Goal: Task Accomplishment & Management: Complete application form

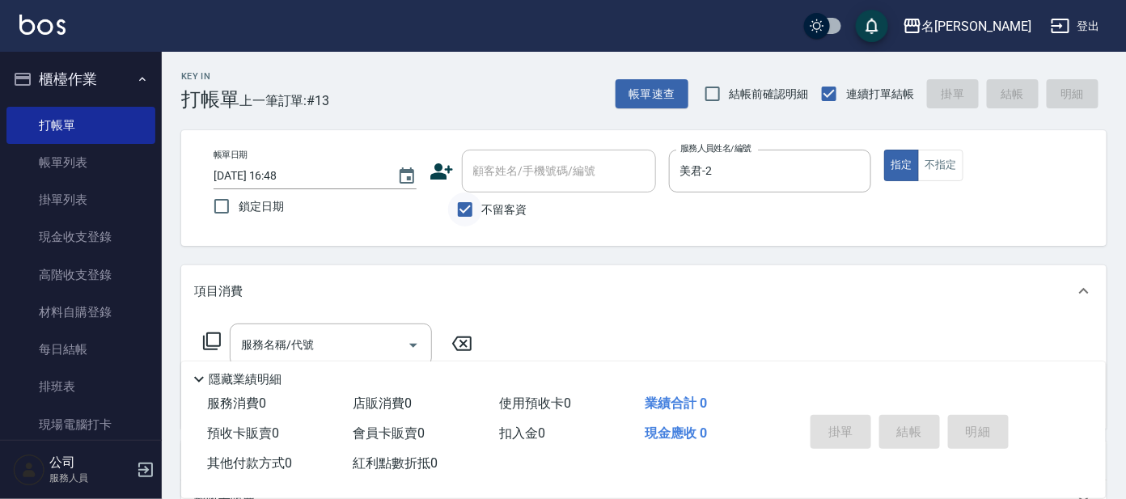
click at [463, 206] on input "不留客資" at bounding box center [465, 209] width 34 height 34
checkbox input "false"
click at [520, 161] on div "顧客姓名/手機號碼/編號 顧客姓名/手機號碼/編號" at bounding box center [559, 171] width 194 height 43
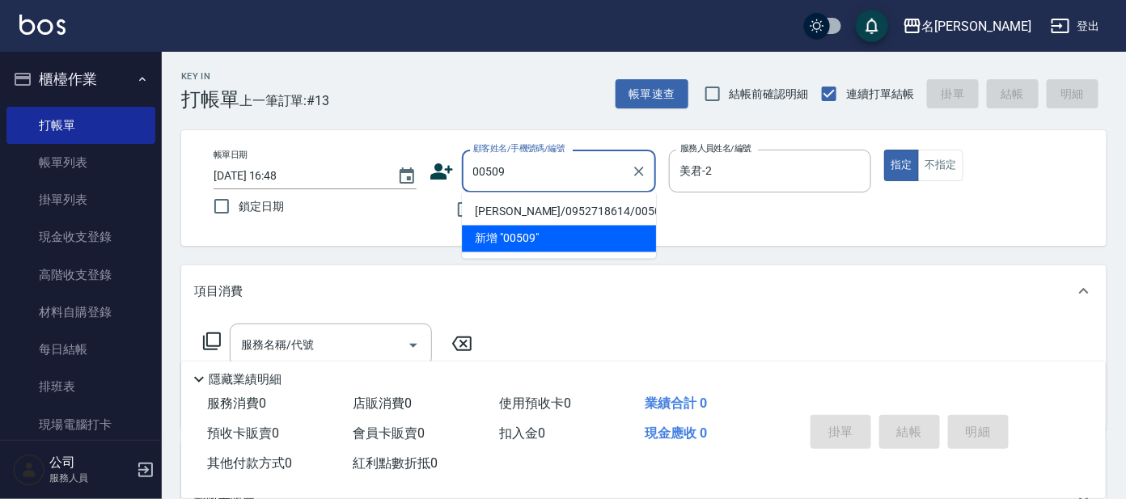
click at [572, 204] on li "[PERSON_NAME]/0952718614/00509" at bounding box center [559, 212] width 194 height 27
type input "[PERSON_NAME]/0952718614/00509"
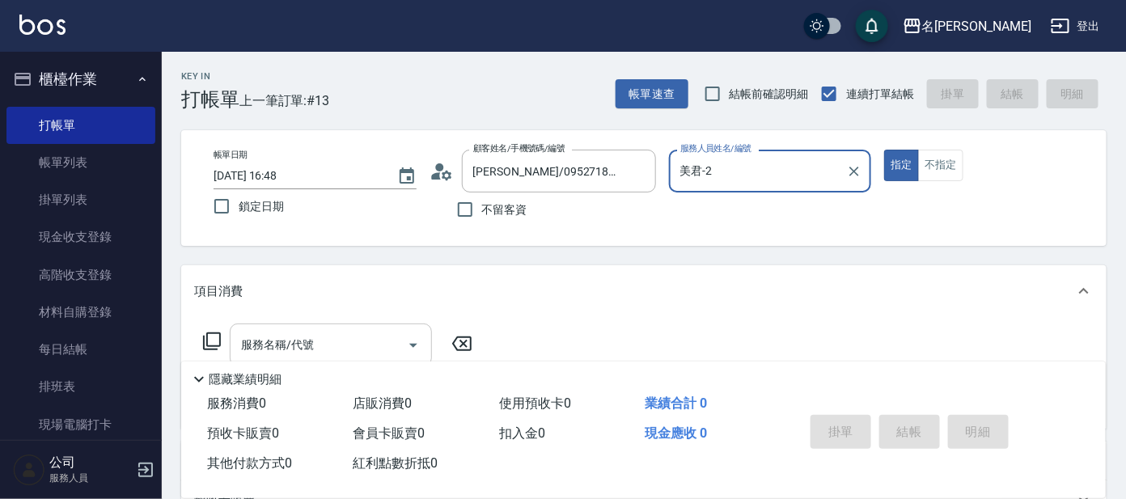
click at [340, 329] on div "服務名稱/代號" at bounding box center [331, 344] width 202 height 43
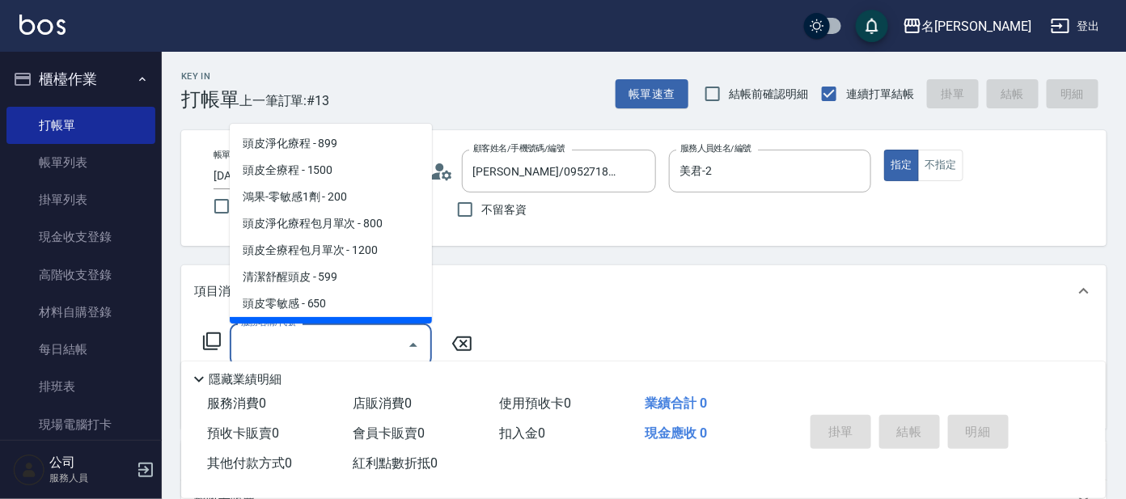
click at [287, 332] on input "服務名稱/代號" at bounding box center [318, 345] width 163 height 28
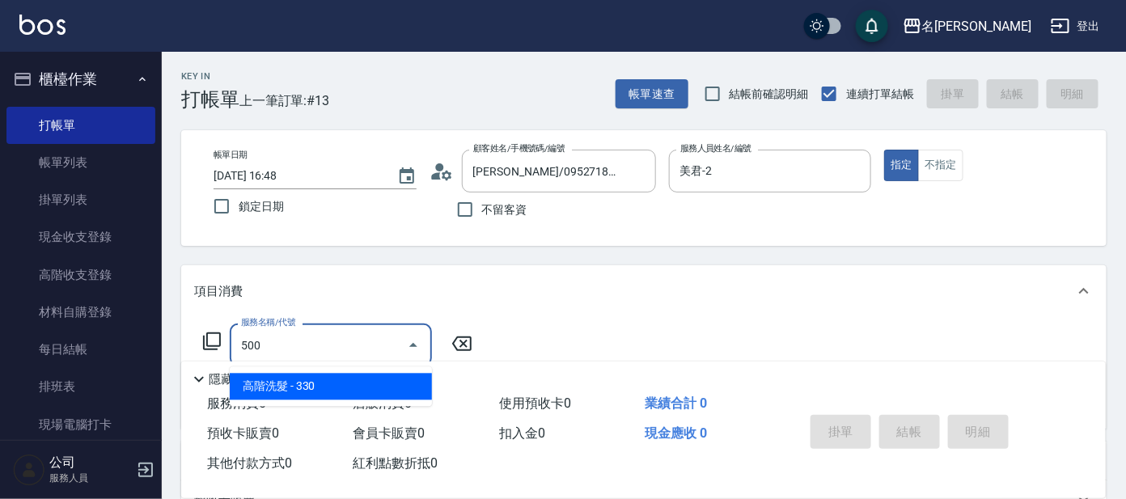
click at [307, 387] on span "高階洗髮 - 330" at bounding box center [331, 387] width 202 height 27
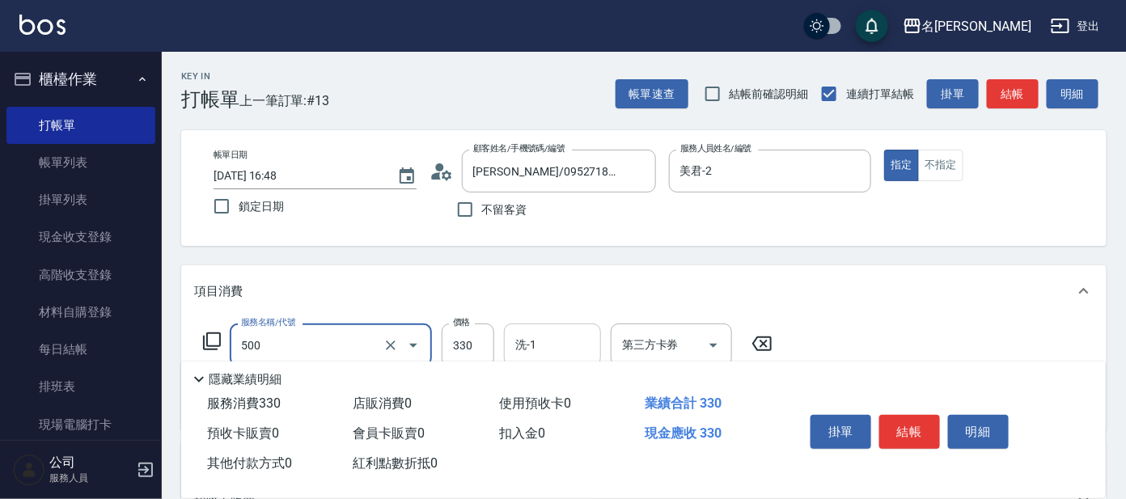
type input "高階洗髮(500)"
click at [518, 334] on div "洗-1 洗-1" at bounding box center [552, 344] width 97 height 43
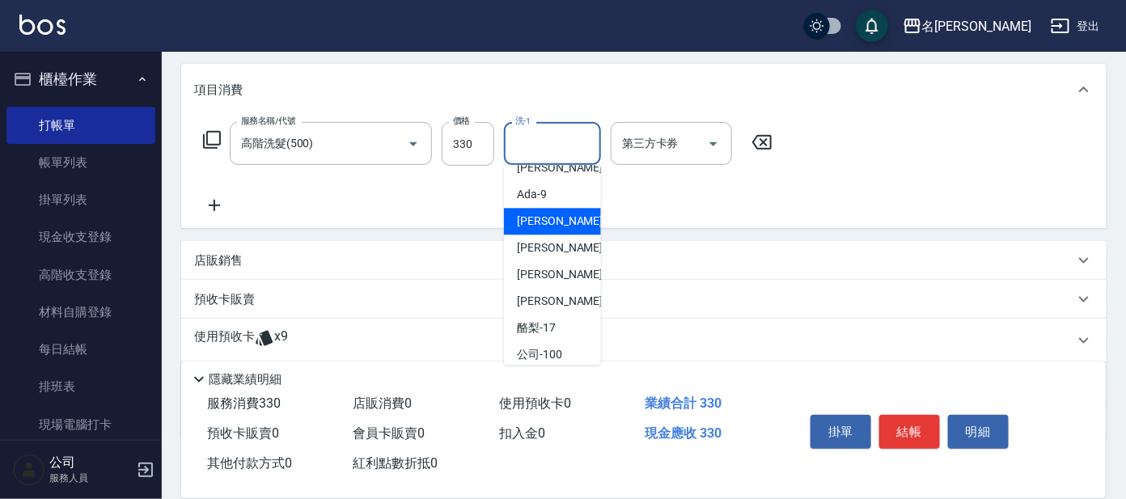
scroll to position [100, 0]
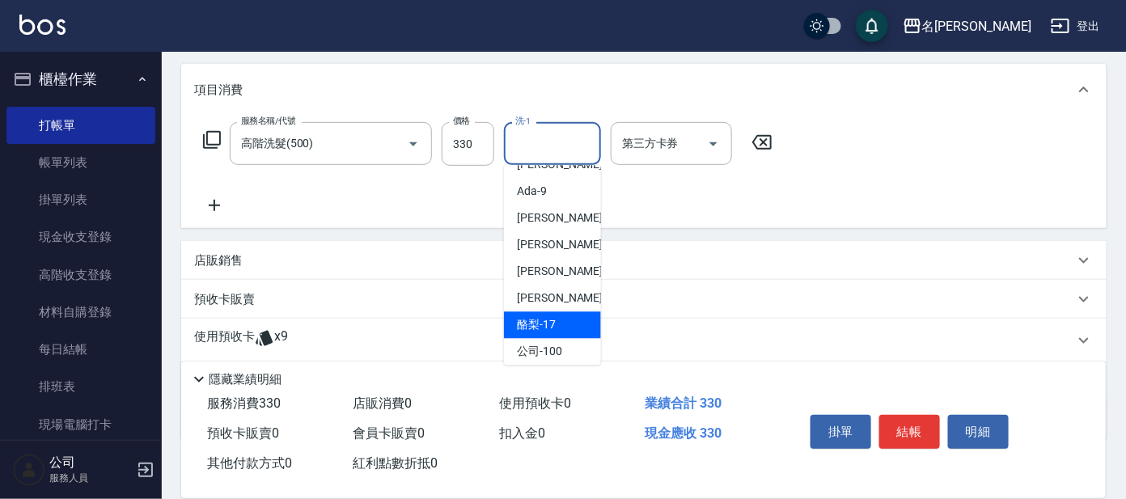
click at [551, 317] on span "酪梨 -17" at bounding box center [536, 325] width 39 height 17
type input "酪梨-17"
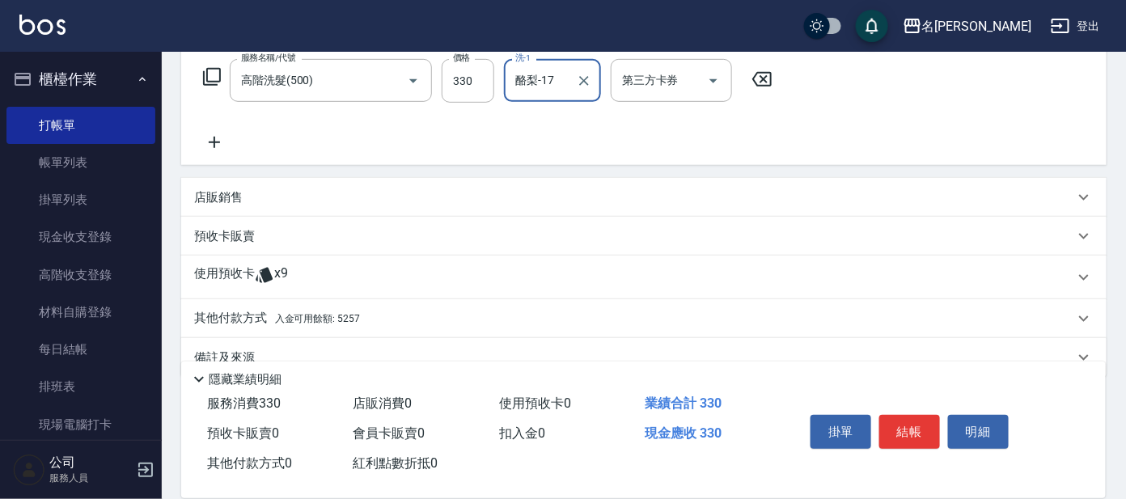
scroll to position [293, 0]
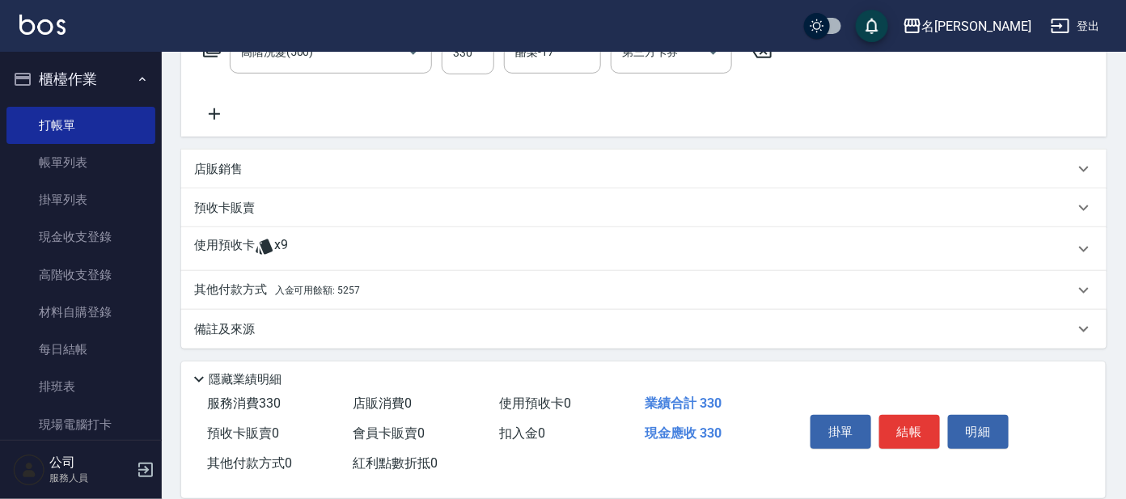
click at [297, 290] on span "入金可用餘額: 5257" at bounding box center [317, 290] width 85 height 11
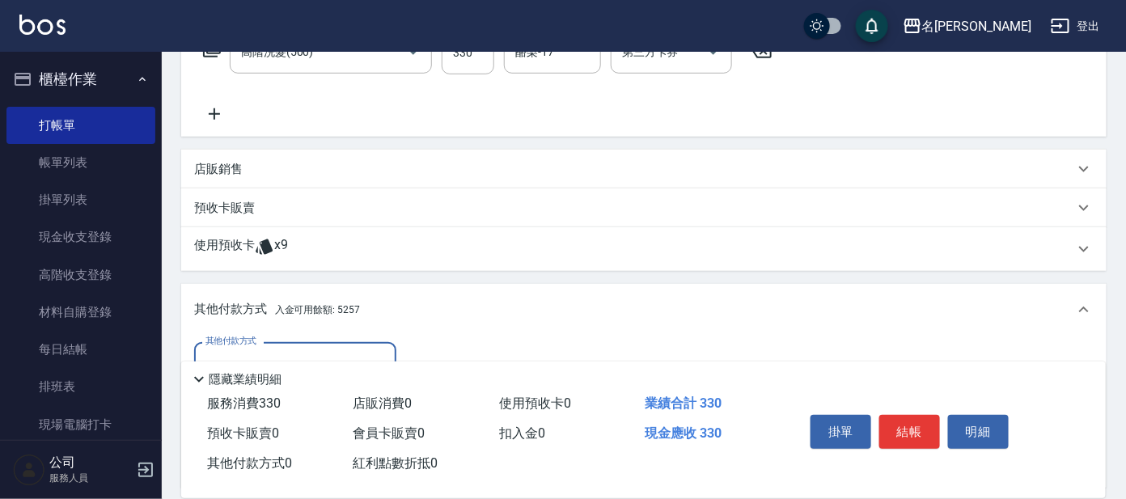
scroll to position [484, 0]
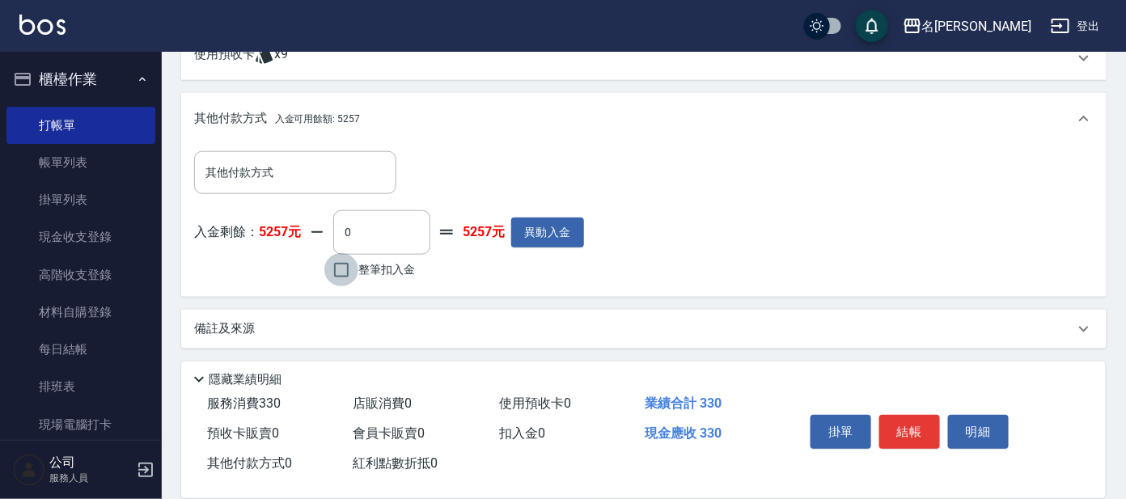
click at [336, 268] on input "整筆扣入金" at bounding box center [341, 270] width 34 height 34
checkbox input "true"
type input "330"
click at [905, 426] on button "結帳" at bounding box center [909, 432] width 61 height 34
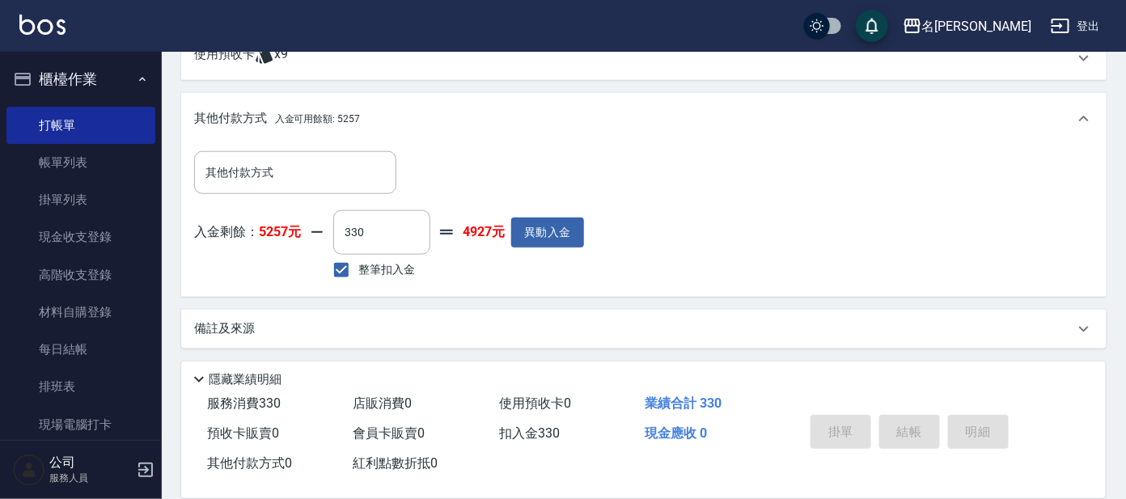
type input "[DATE] 17:30"
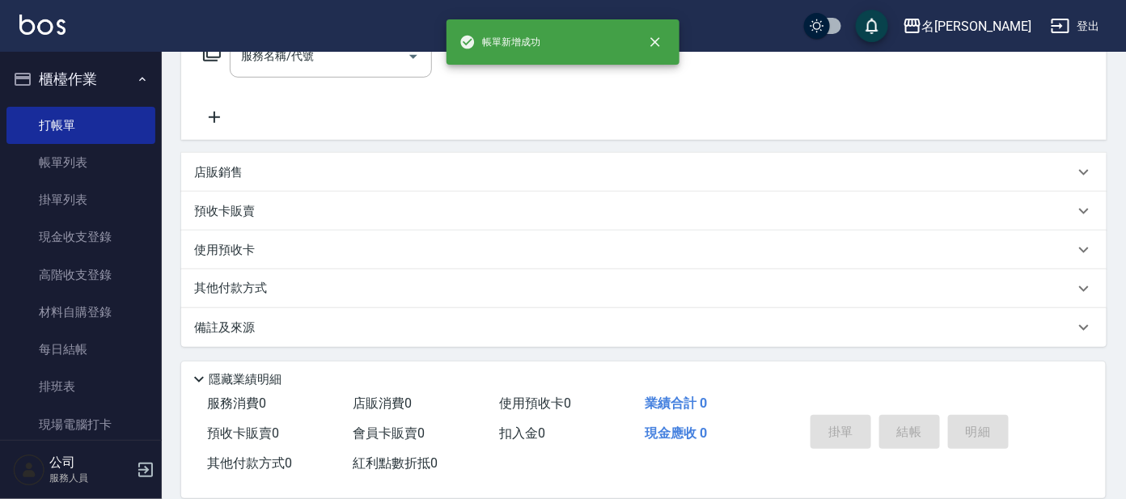
scroll to position [0, 0]
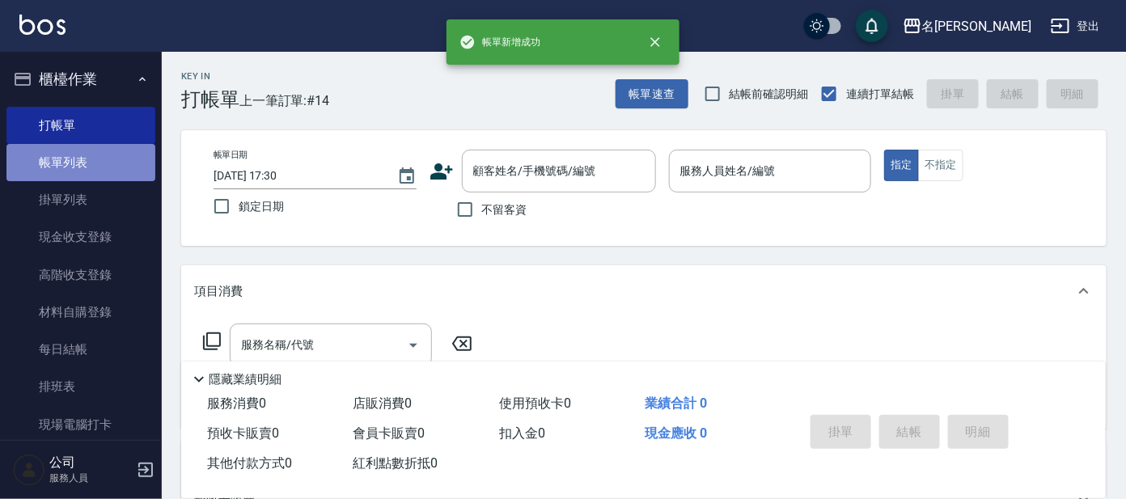
click at [104, 158] on link "帳單列表" at bounding box center [80, 162] width 149 height 37
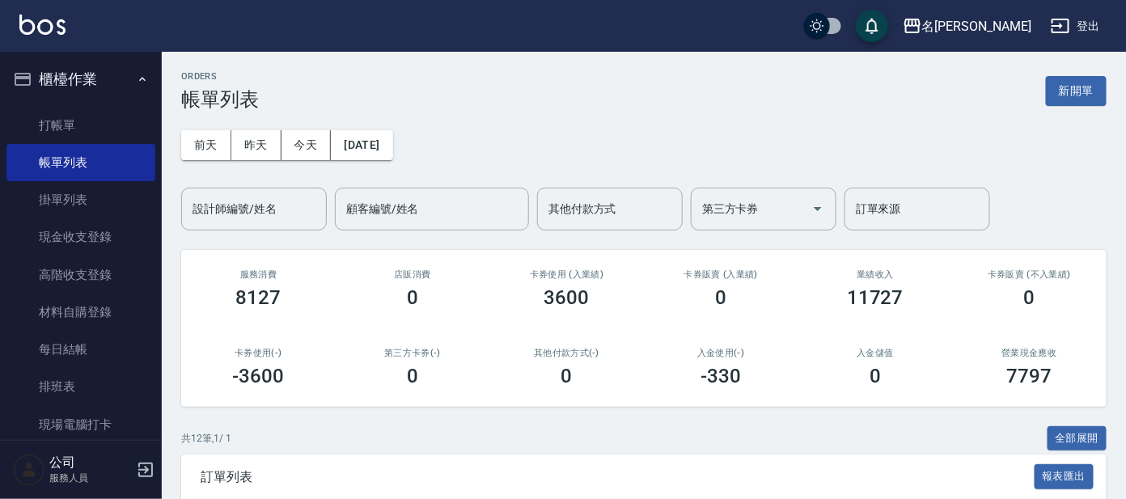
click at [217, 128] on div "[DATE] [DATE] [DATE] [DATE] 設計師編號/姓名 設計師編號/姓名 顧客編號/姓名 顧客編號/姓名 其他付款方式 其他付款方式 第三方…" at bounding box center [643, 171] width 925 height 120
click at [212, 210] on input "設計師編號/姓名" at bounding box center [253, 209] width 131 height 28
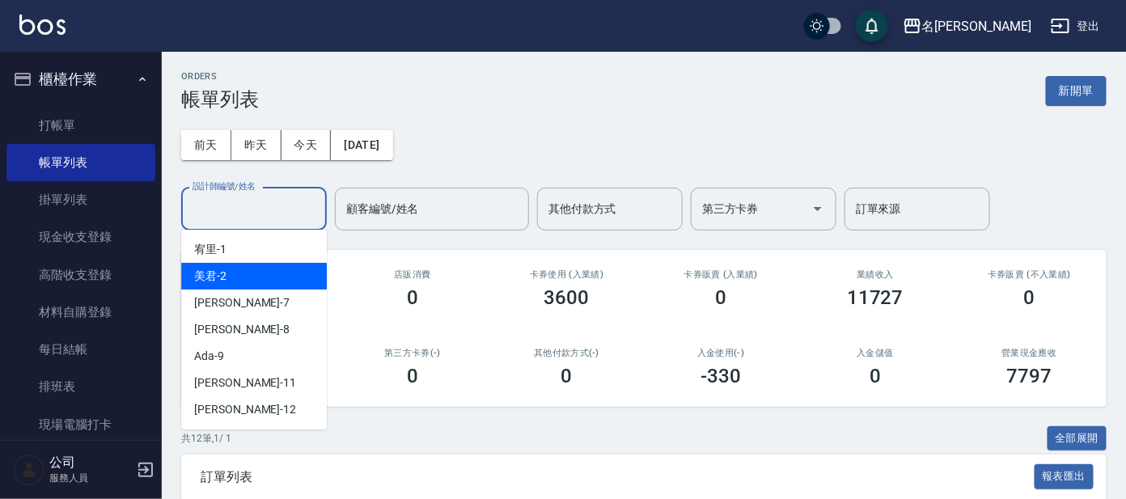
click at [271, 273] on div "美君 -2" at bounding box center [254, 276] width 146 height 27
type input "美君-2"
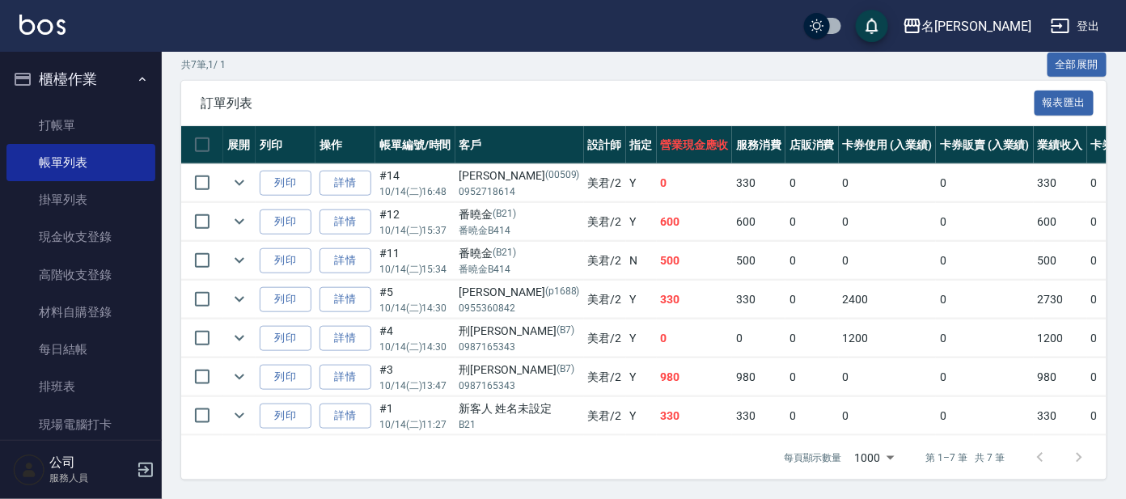
scroll to position [387, 0]
click at [246, 406] on icon "expand row" at bounding box center [239, 415] width 19 height 19
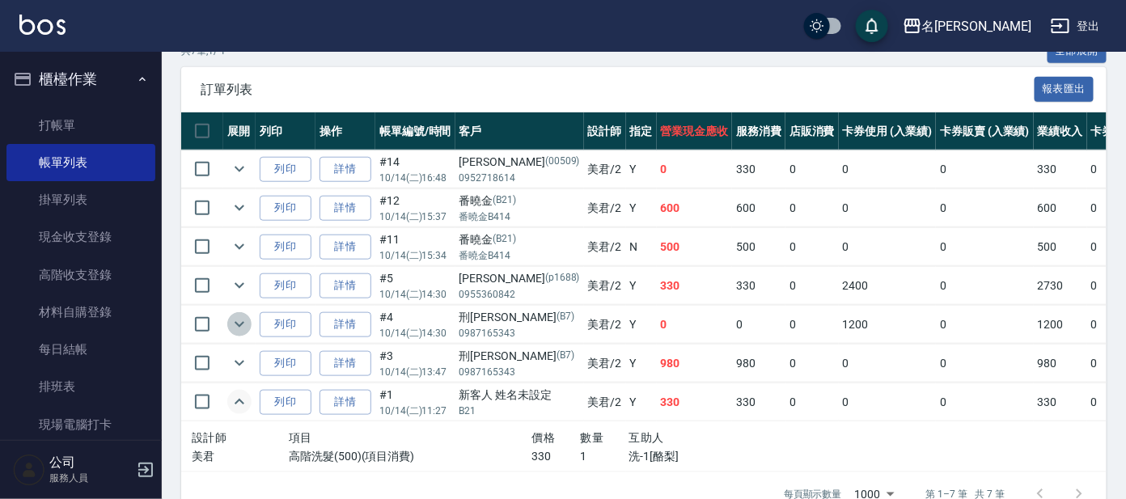
click at [246, 315] on icon "expand row" at bounding box center [239, 324] width 19 height 19
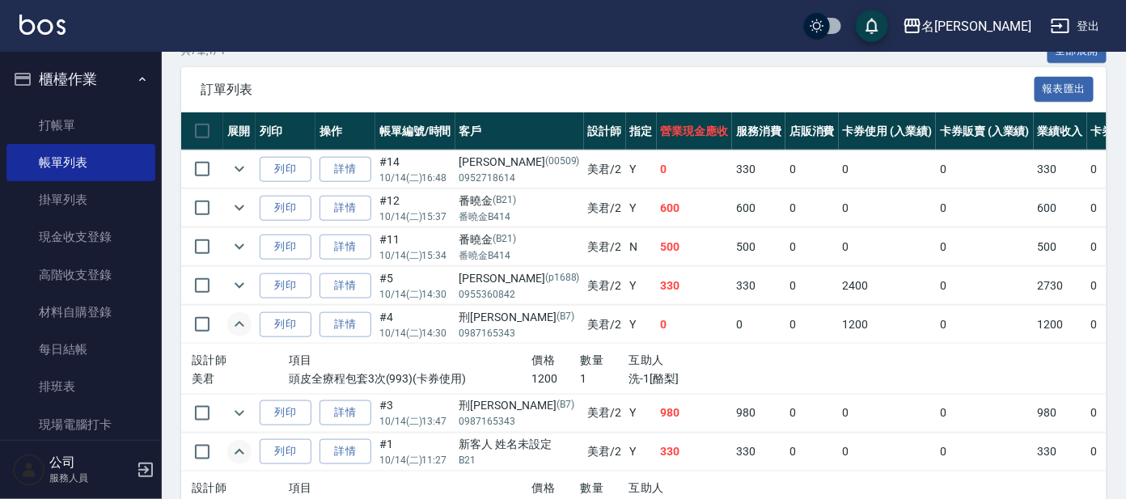
click at [210, 228] on td at bounding box center [202, 247] width 42 height 38
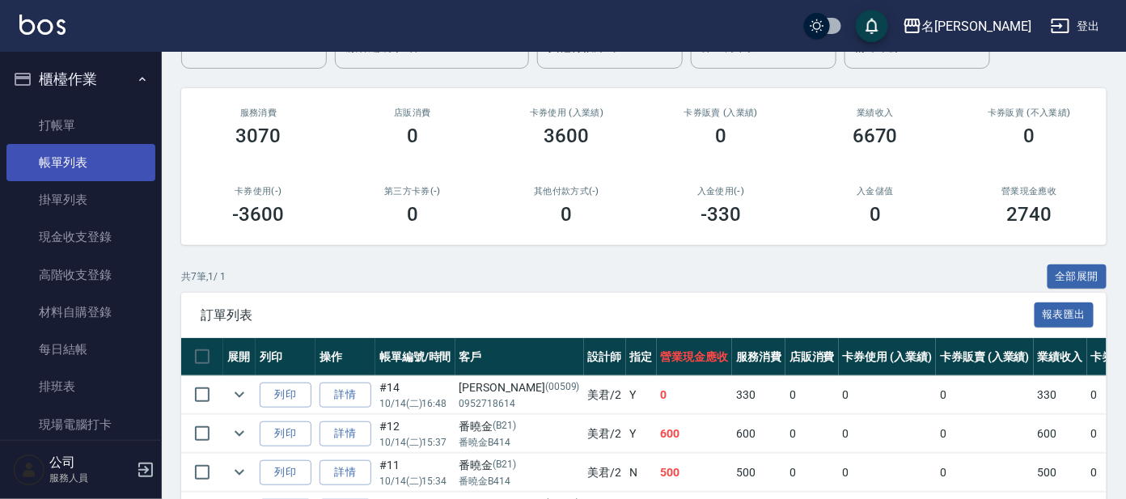
scroll to position [0, 0]
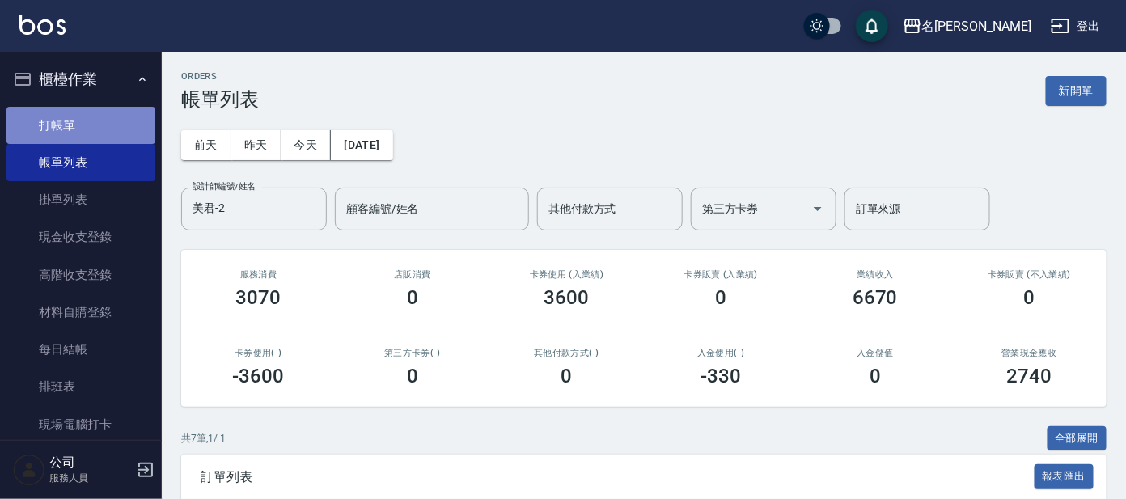
click at [103, 116] on link "打帳單" at bounding box center [80, 125] width 149 height 37
